Goal: Task Accomplishment & Management: Use online tool/utility

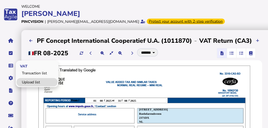
click at [28, 82] on link "Upload list" at bounding box center [37, 82] width 41 height 8
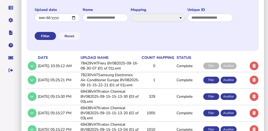
scroll to position [89, 0]
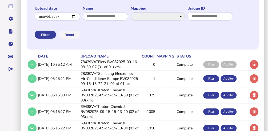
click at [120, 70] on td "78429VATFiery BV082025-09-16-08-30-07 (01 of 01).xml" at bounding box center [109, 64] width 60 height 11
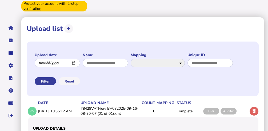
scroll to position [71, 0]
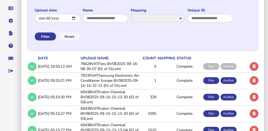
scroll to position [89, 0]
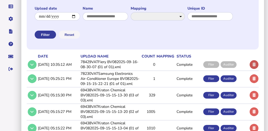
click at [254, 66] on icon at bounding box center [253, 64] width 3 height 3
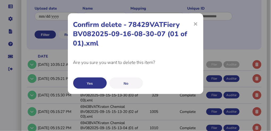
click at [93, 84] on button "Yes" at bounding box center [90, 82] width 34 height 11
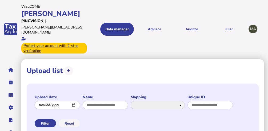
scroll to position [71, 0]
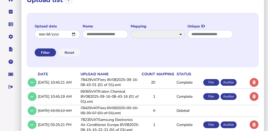
click at [95, 88] on td "78429VATFiery BV082025-09-16-08-43-01 (01 of 01).xml" at bounding box center [109, 82] width 60 height 11
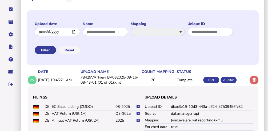
scroll to position [107, 0]
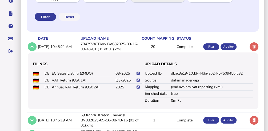
click at [138, 75] on icon at bounding box center [137, 73] width 3 height 3
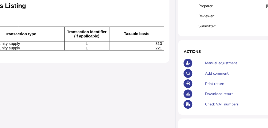
scroll to position [71, 195]
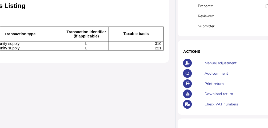
drag, startPoint x: 160, startPoint y: 128, endPoint x: 97, endPoint y: 125, distance: 62.9
click at [97, 125] on div "**********" at bounding box center [0, 64] width 347 height 211
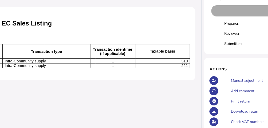
scroll to position [53, 173]
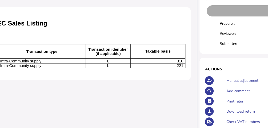
click at [145, 107] on div "**********" at bounding box center [21, 82] width 347 height 211
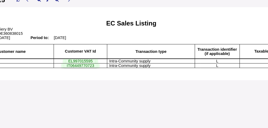
scroll to position [53, 41]
